Goal: Information Seeking & Learning: Check status

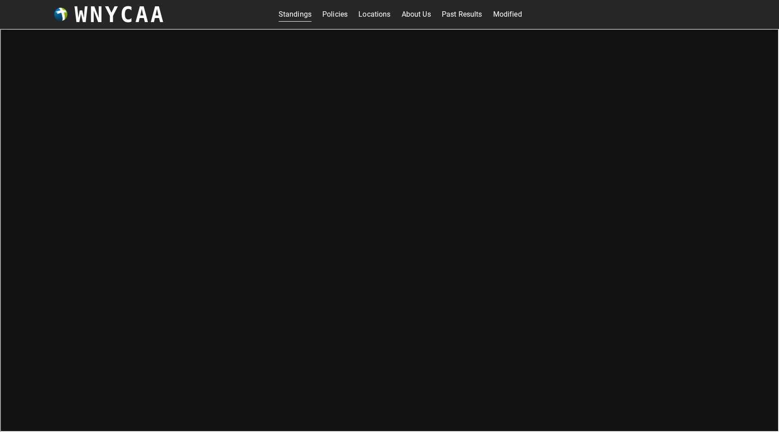
click at [287, 18] on link "Standings" at bounding box center [295, 14] width 33 height 14
